Goal: Participate in discussion: Engage in conversation with other users on a specific topic

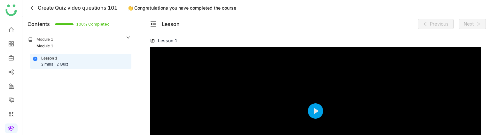
scroll to position [70, 0]
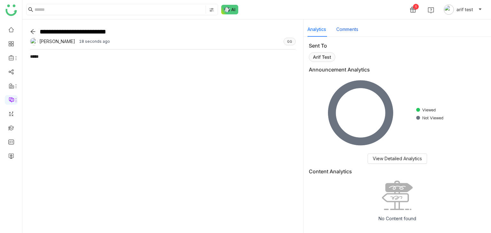
click at [345, 26] on button "Comments" at bounding box center [347, 29] width 22 height 7
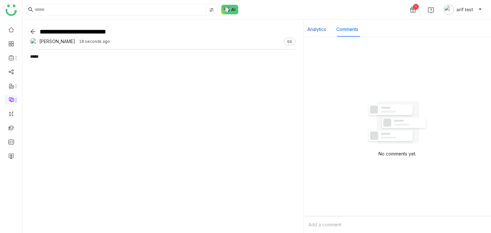
click at [322, 27] on button "Analytics" at bounding box center [317, 29] width 19 height 7
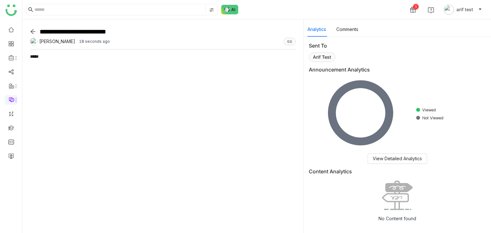
click at [161, 81] on div "*****" at bounding box center [163, 138] width 266 height 176
click at [360, 32] on div "Analytics Comments" at bounding box center [400, 29] width 184 height 15
click at [354, 32] on button "Comments" at bounding box center [347, 29] width 22 height 7
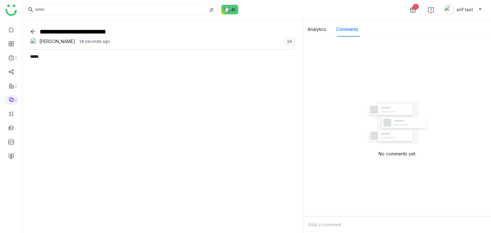
click at [375, 222] on div "Add a comment" at bounding box center [397, 225] width 187 height 17
click at [366, 212] on div at bounding box center [397, 214] width 175 height 20
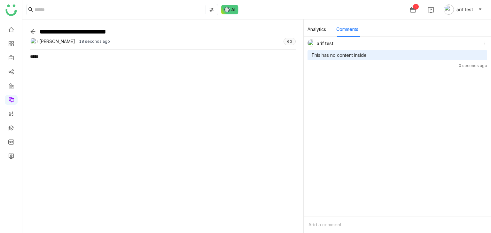
click at [33, 31] on icon at bounding box center [33, 31] width 5 height 4
